Goal: Find contact information: Obtain details needed to contact an individual or organization

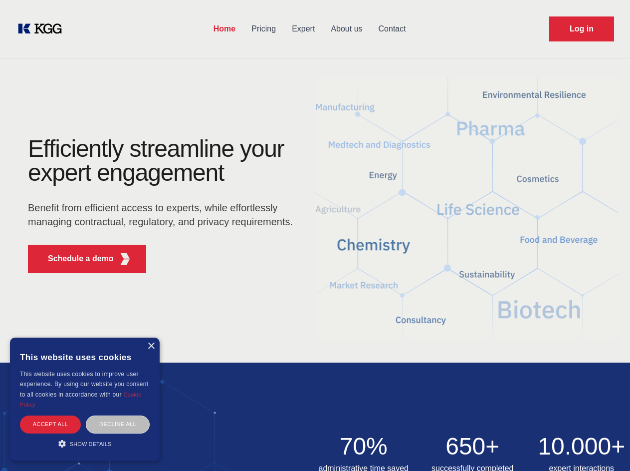
click at [315, 235] on div "Efficiently streamline your expert engagement Benefit from efficient access to …" at bounding box center [163, 209] width 303 height 144
click at [75, 259] on p "Schedule a demo" at bounding box center [81, 259] width 66 height 12
click at [151, 346] on div "×" at bounding box center [150, 345] width 7 height 7
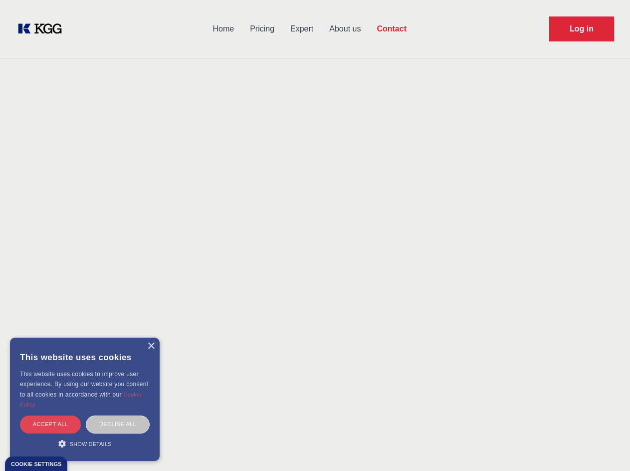
click at [50, 424] on div "Accept all" at bounding box center [50, 423] width 61 height 17
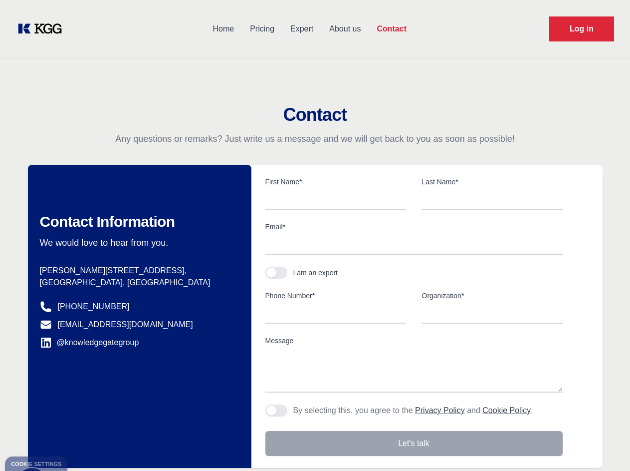
click at [118, 424] on div "Contact Information We would love to hear from you. Postal address [PERSON_NAME…" at bounding box center [140, 316] width 224 height 303
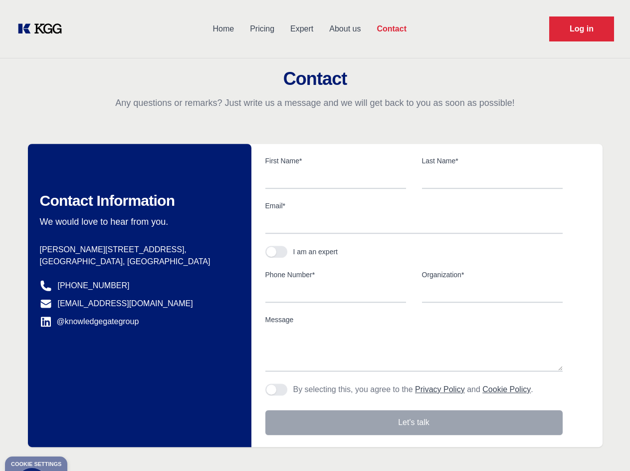
click at [85, 443] on div "Contact Information We would love to hear from you. Postal address [PERSON_NAME…" at bounding box center [140, 295] width 224 height 303
